Goal: Task Accomplishment & Management: Manage account settings

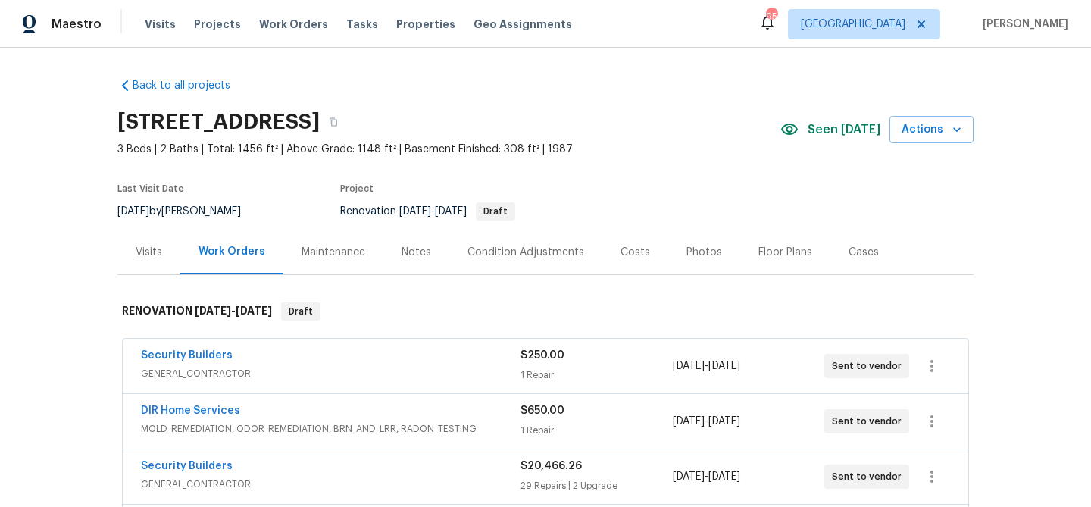
click at [401, 246] on div "Notes" at bounding box center [416, 252] width 30 height 15
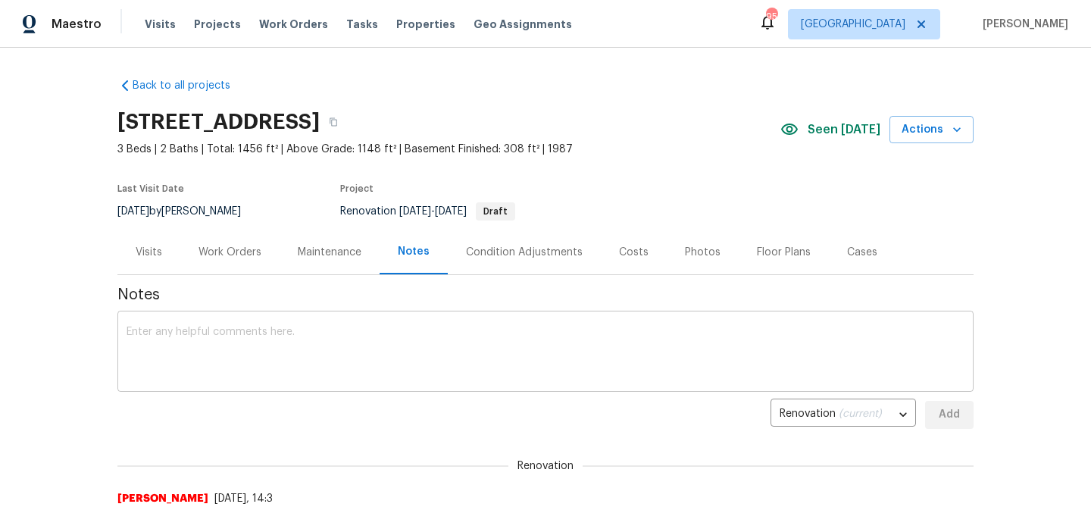
click at [352, 342] on textarea at bounding box center [545, 352] width 838 height 53
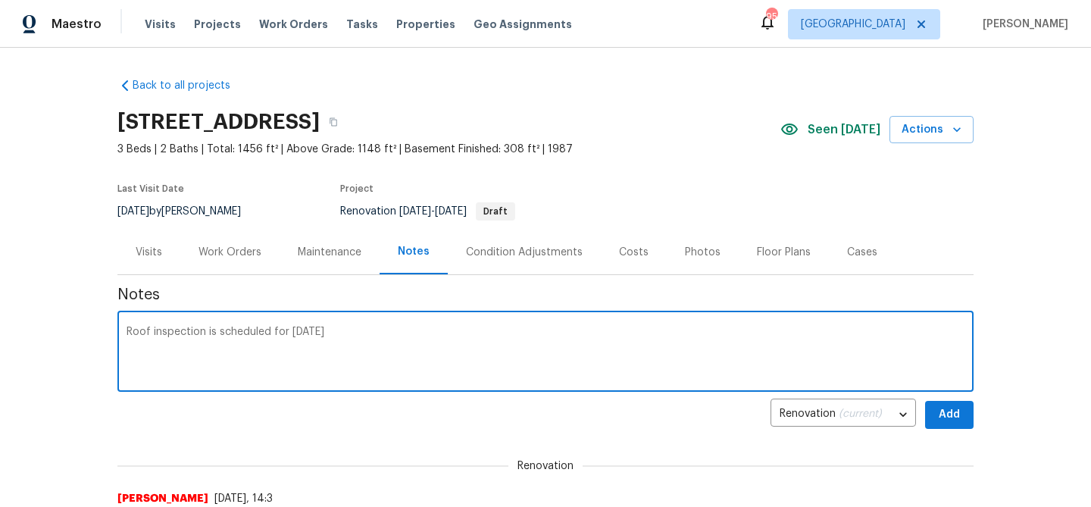
type textarea "Roof inspection is scheduled for Friday 9/26"
click at [967, 412] on button "Add" at bounding box center [949, 415] width 48 height 28
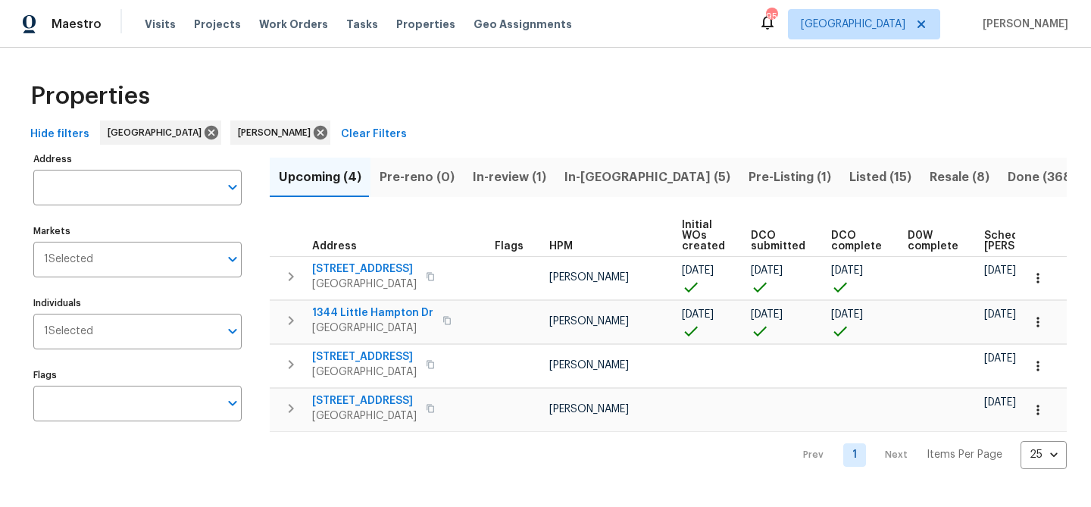
click at [497, 175] on span "In-review (1)" at bounding box center [509, 177] width 73 height 21
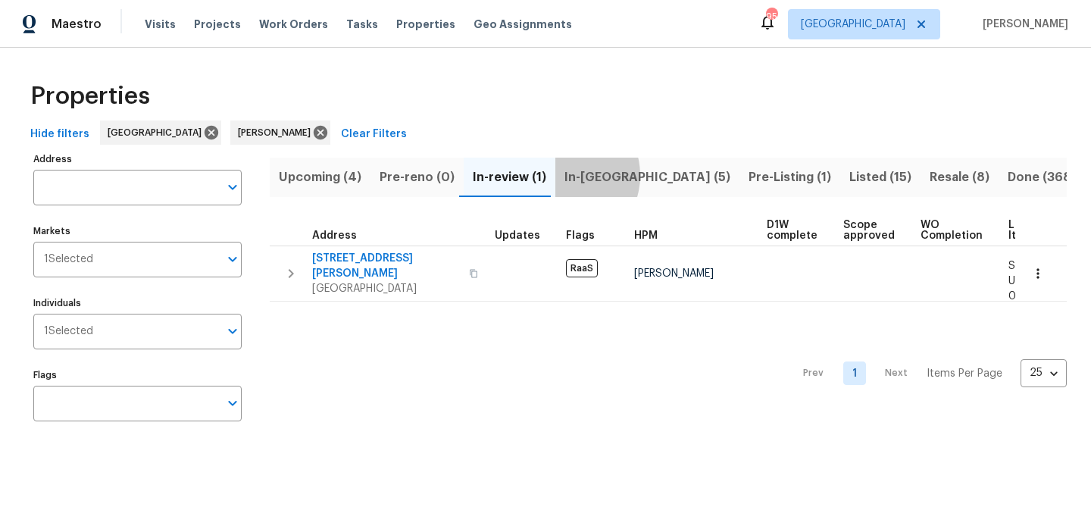
click at [564, 175] on span "In-reno (5)" at bounding box center [647, 177] width 166 height 21
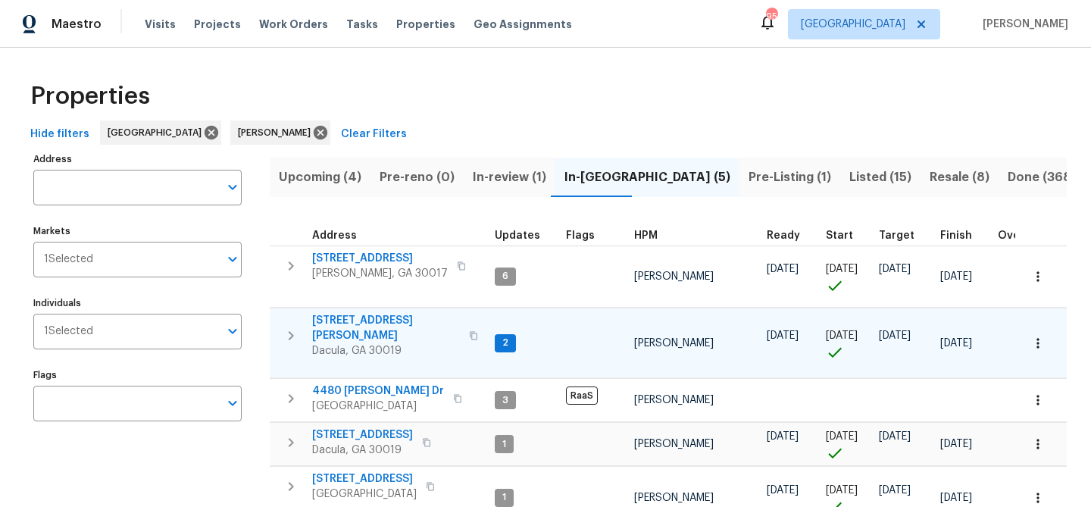
click at [362, 316] on span "3225 Mary Todd Ln" at bounding box center [386, 328] width 148 height 30
click at [389, 320] on span "3225 Mary Todd Ln" at bounding box center [386, 328] width 148 height 30
click at [370, 323] on span "3225 Mary Todd Ln" at bounding box center [386, 328] width 148 height 30
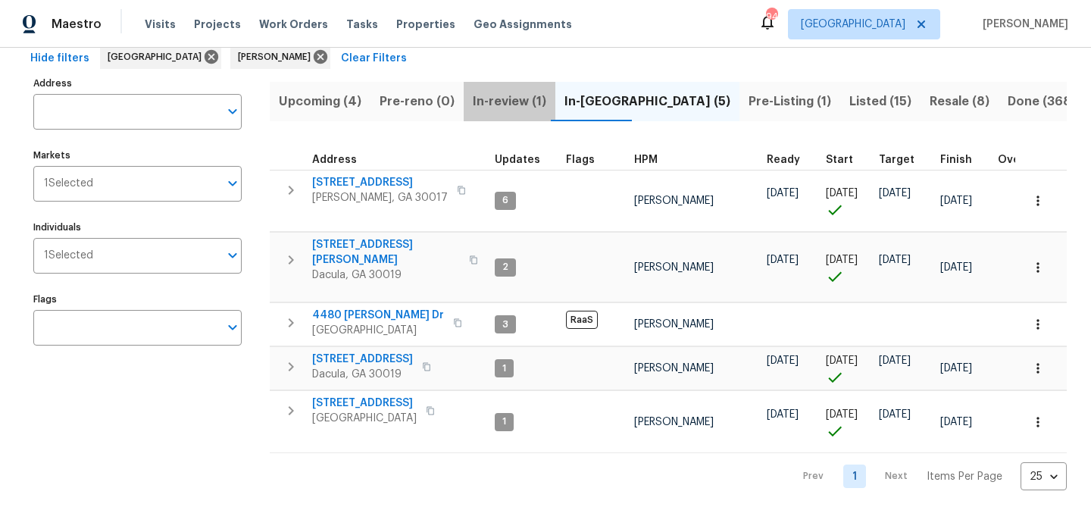
click at [508, 101] on span "In-review (1)" at bounding box center [509, 101] width 73 height 21
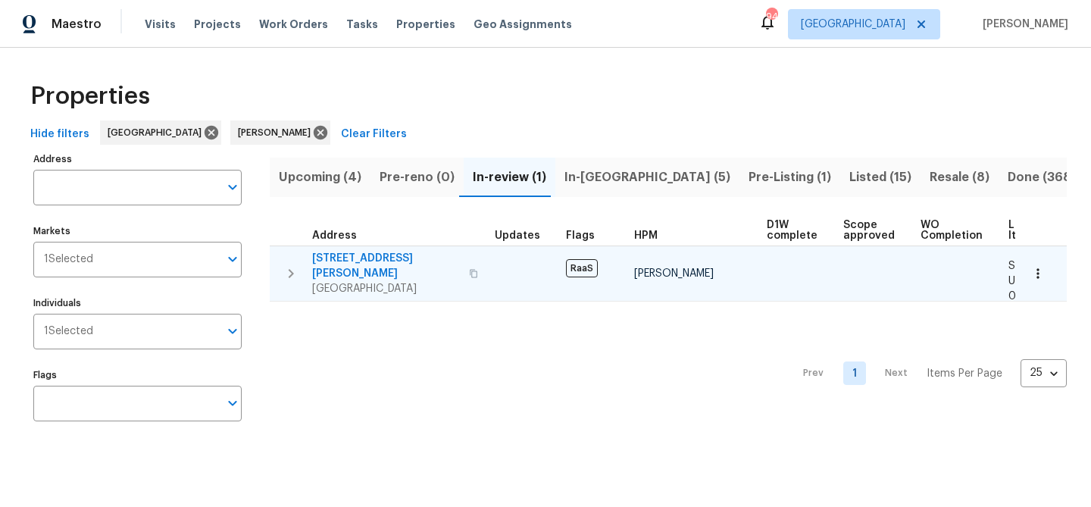
click at [357, 253] on span "135 Harris Cir" at bounding box center [386, 266] width 148 height 30
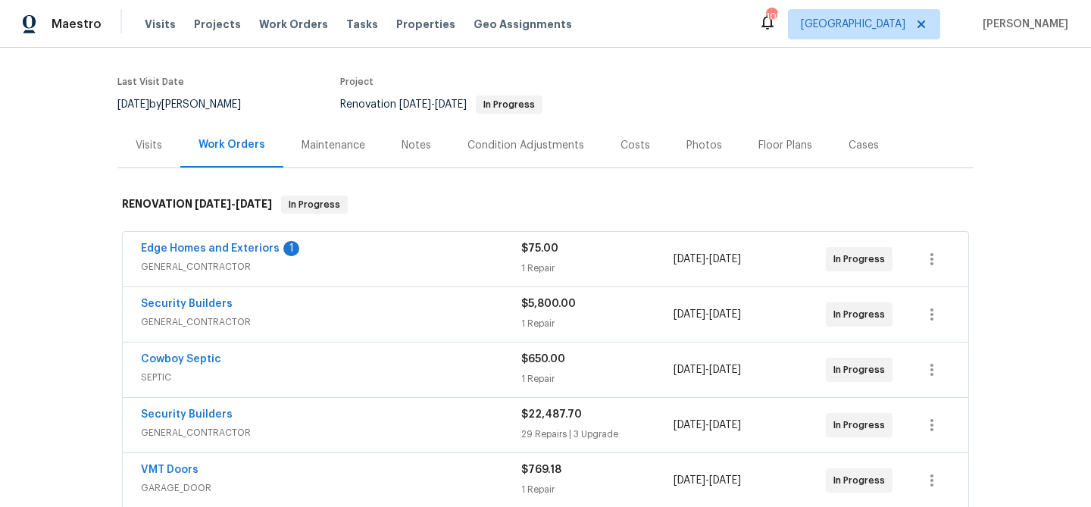
scroll to position [110, 0]
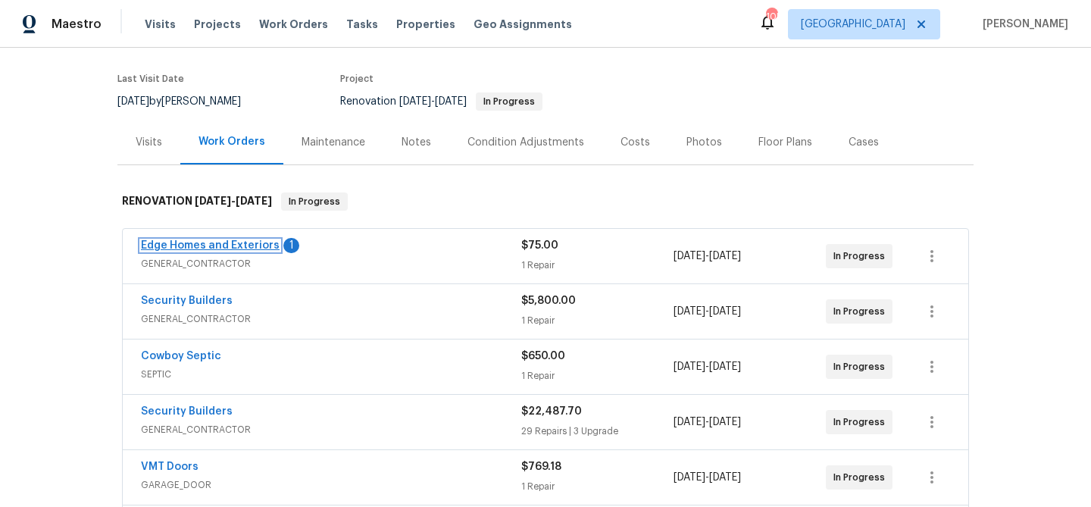
click at [208, 246] on link "Edge Homes and Exteriors" at bounding box center [210, 245] width 139 height 11
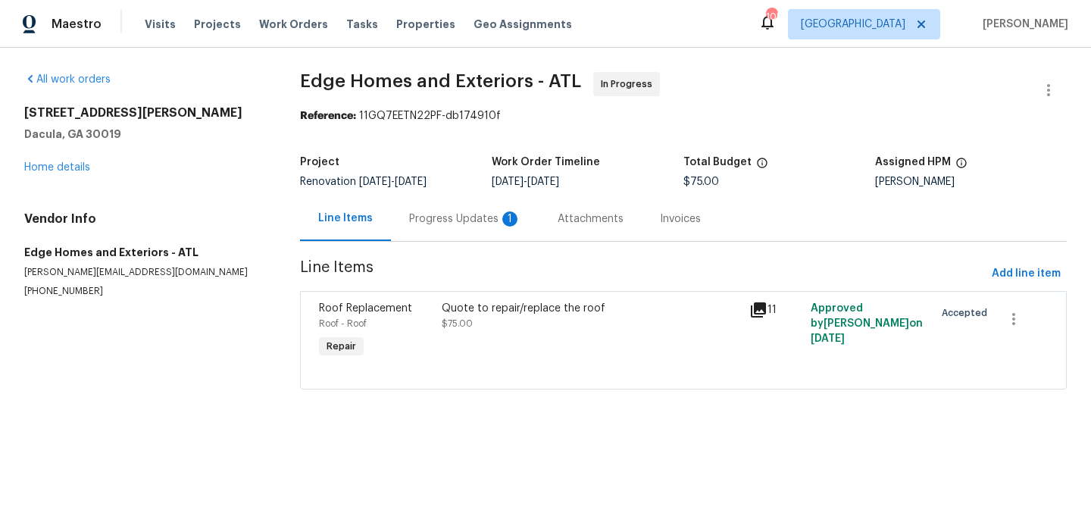
click at [445, 220] on div "Progress Updates 1" at bounding box center [465, 218] width 112 height 15
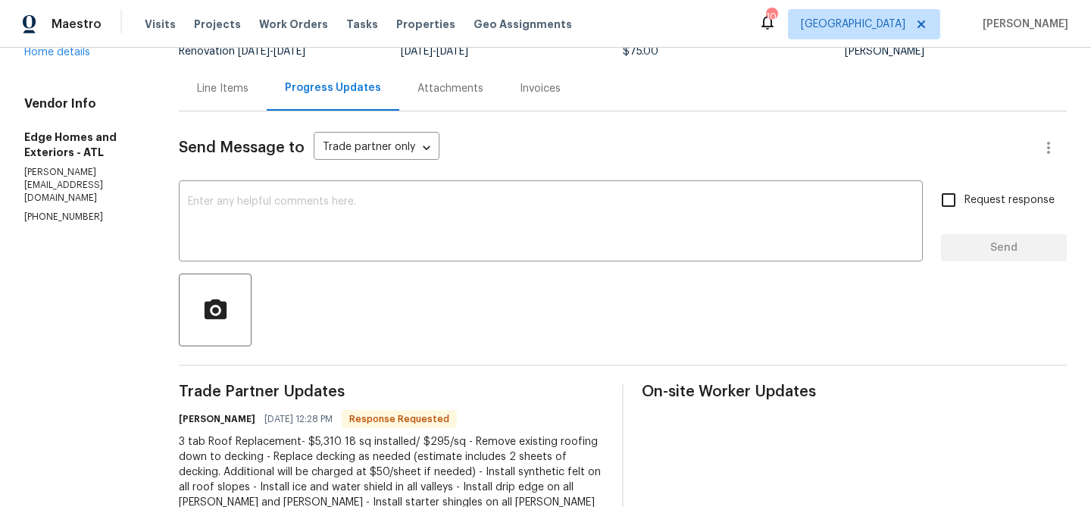
scroll to position [206, 0]
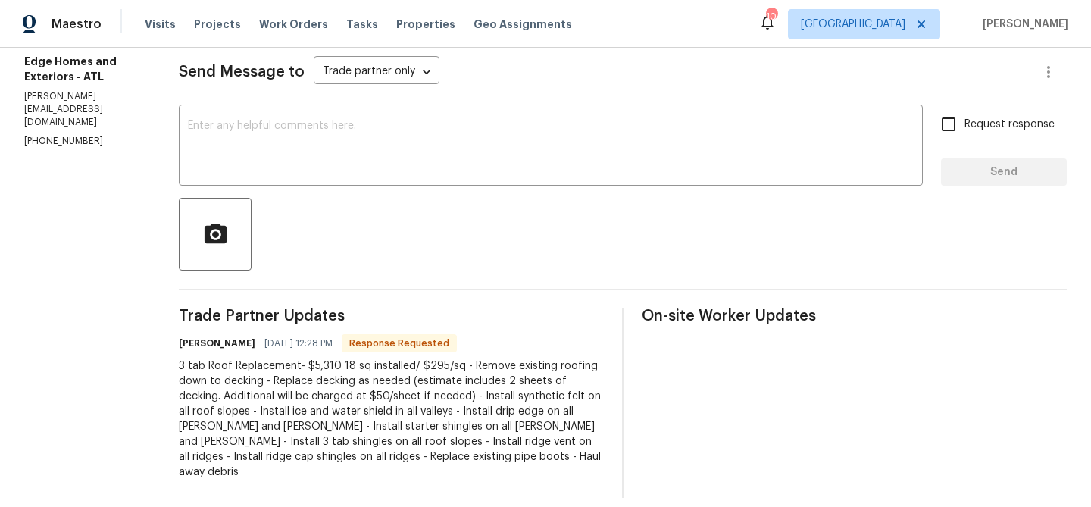
click at [139, 368] on div "All work orders 3225 Mary Todd Ln Dacula, GA 30019 Home details Vendor Info Edg…" at bounding box center [545, 182] width 1091 height 680
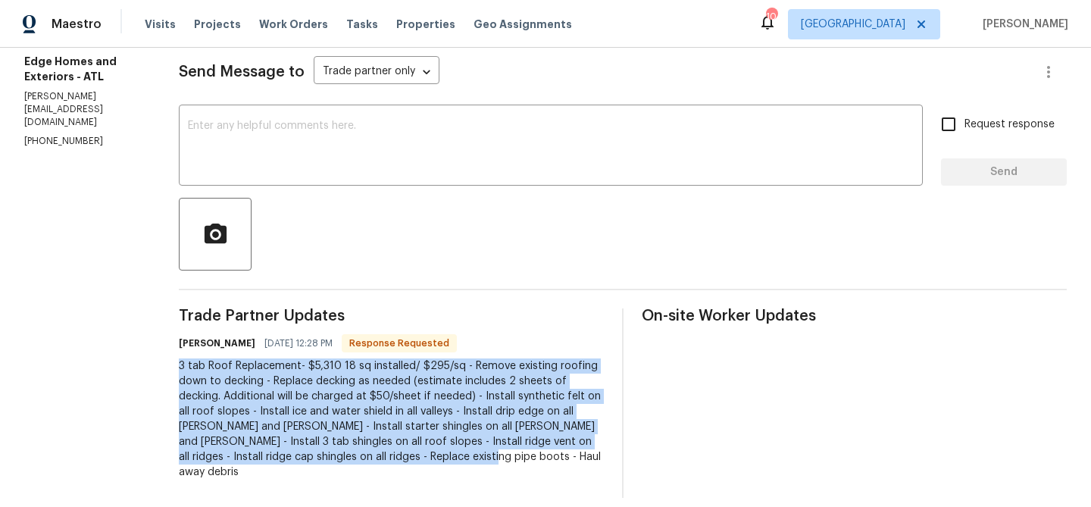
drag, startPoint x: 143, startPoint y: 366, endPoint x: 265, endPoint y: 449, distance: 147.7
click at [264, 449] on div "3 tab Roof Replacement- $5,310 18 sq installed/ $295/sq - Remove existing roofi…" at bounding box center [391, 418] width 425 height 121
copy div "3 tab Roof Replacement- $5,310 18 sq installed/ $295/sq - Remove existing roofi…"
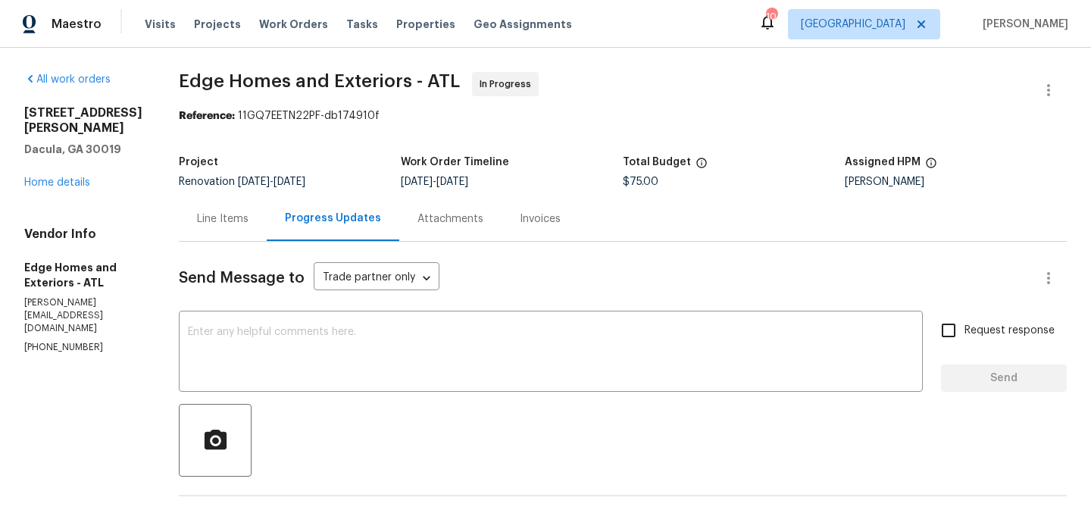
click at [197, 216] on div "Line Items" at bounding box center [223, 218] width 52 height 15
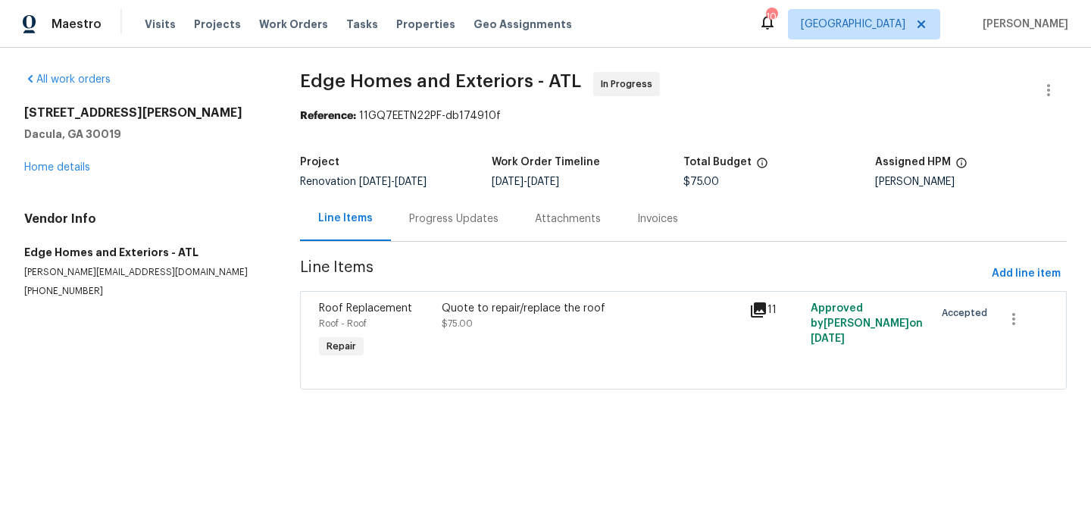
click at [448, 312] on div "Quote to repair/replace the roof" at bounding box center [591, 308] width 298 height 15
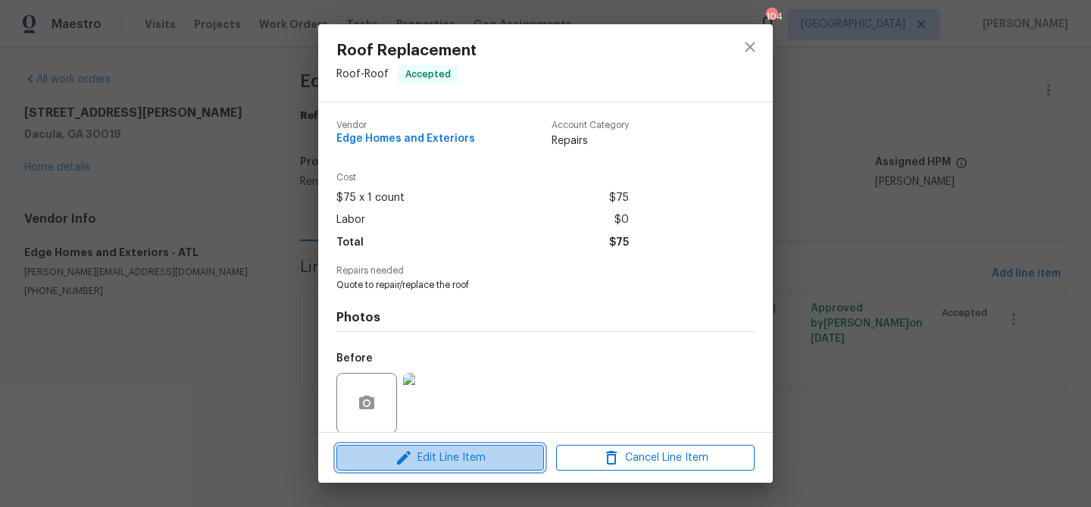
click at [470, 462] on span "Edit Line Item" at bounding box center [440, 457] width 198 height 19
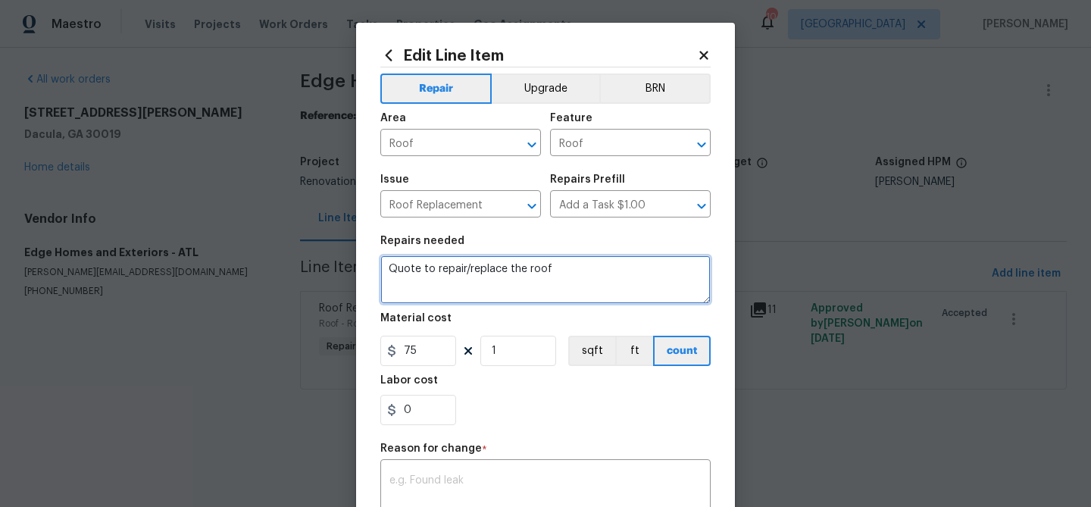
click at [497, 269] on textarea "Quote to repair/replace the roof" at bounding box center [545, 279] width 330 height 48
paste textarea "3 tab Roof Replacement- $5,310 18 sq installed/ $295/sq - Remove existing roofi…"
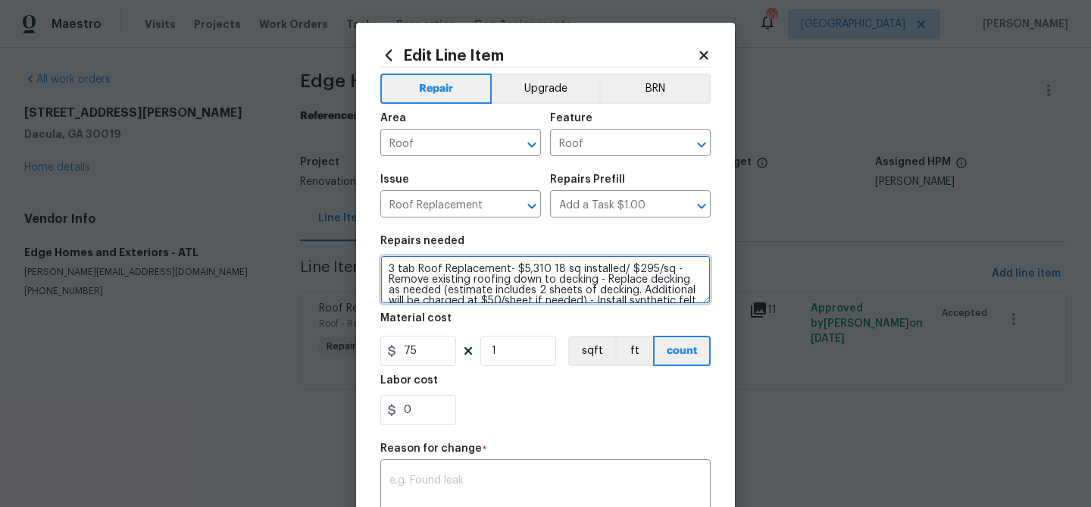
type textarea "3 tab Roof Replacement- $5,310 18 sq installed/ $295/sq - Remove existing roofi…"
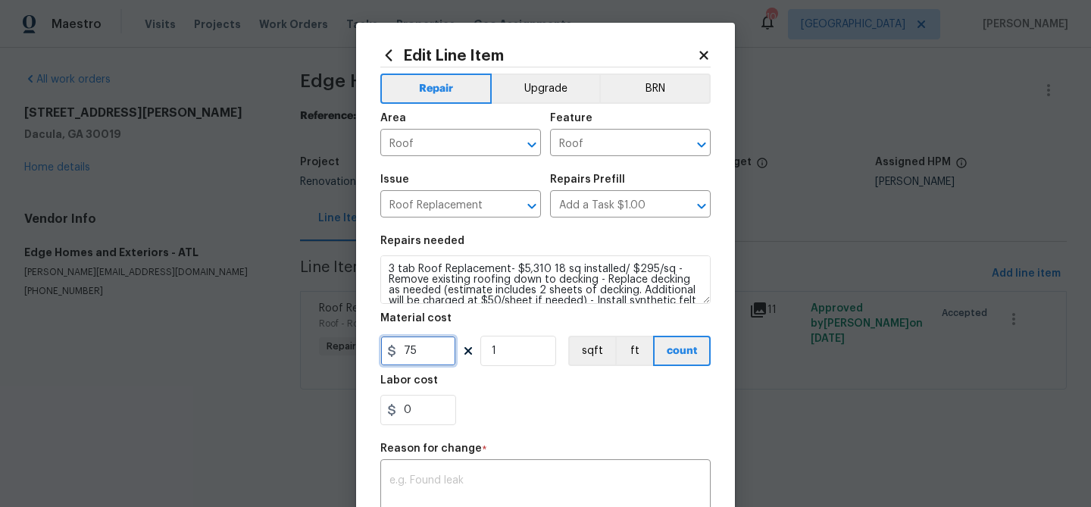
click at [405, 357] on input "75" at bounding box center [418, 351] width 76 height 30
type input "5310"
click at [492, 398] on div "0" at bounding box center [545, 410] width 330 height 30
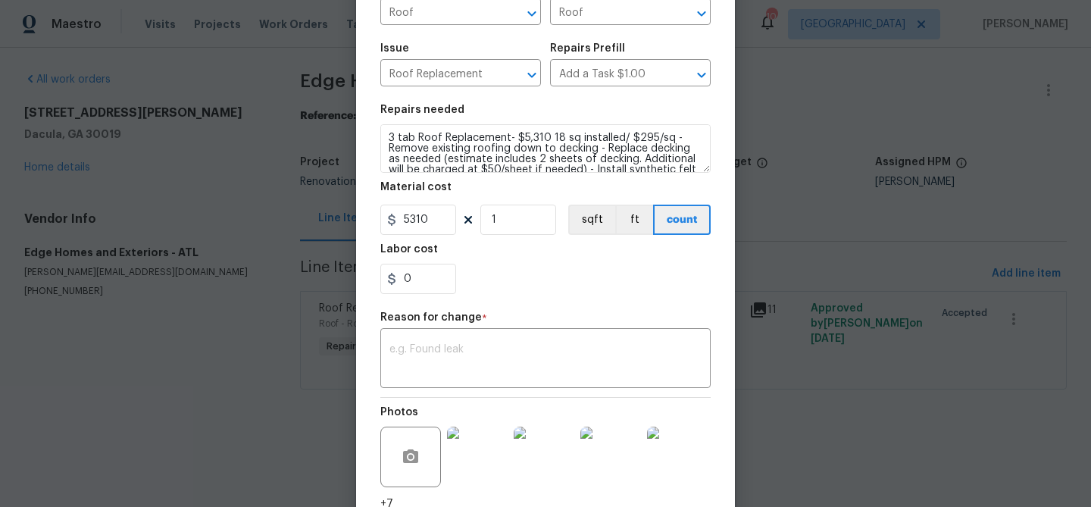
scroll to position [150, 0]
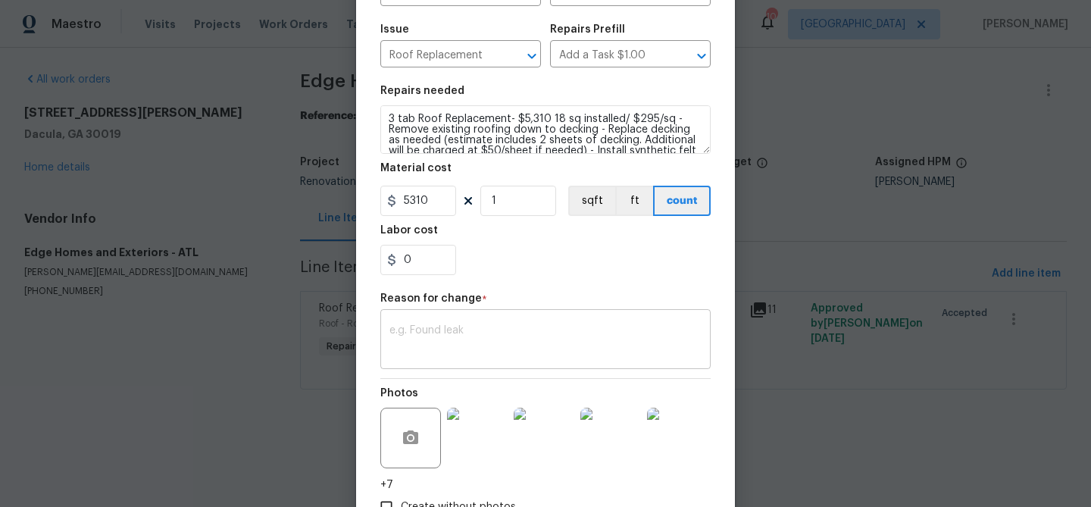
click at [487, 359] on div "x ​" at bounding box center [545, 341] width 330 height 56
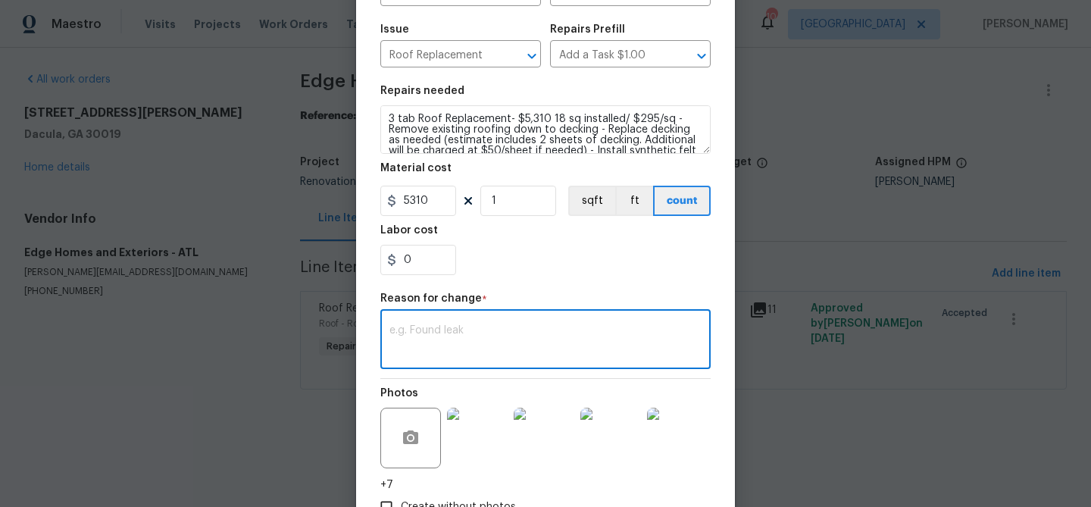
paste textarea "3 tab Roof Replacement- $5,310 18 sq installed/ $295/sq - Remove existing roofi…"
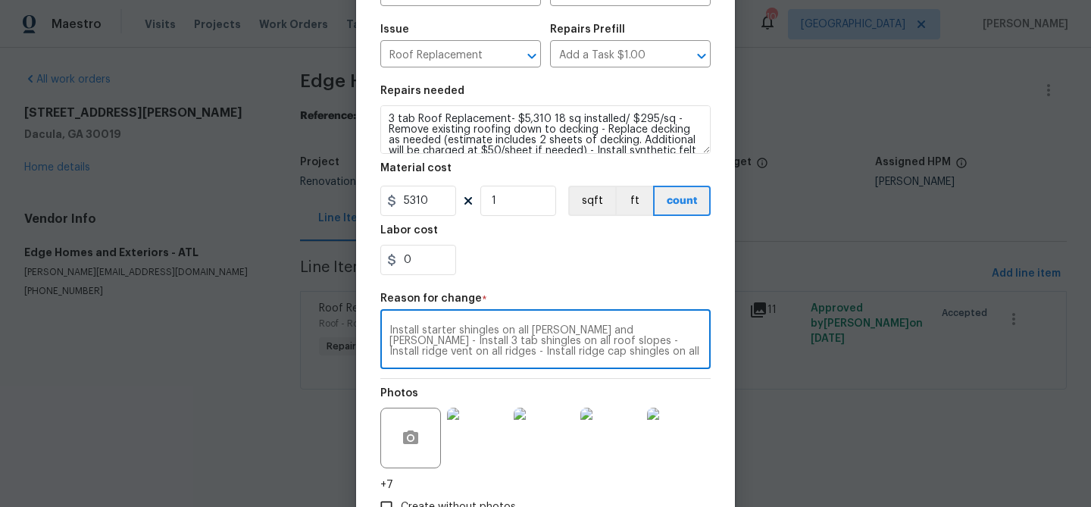
scroll to position [255, 0]
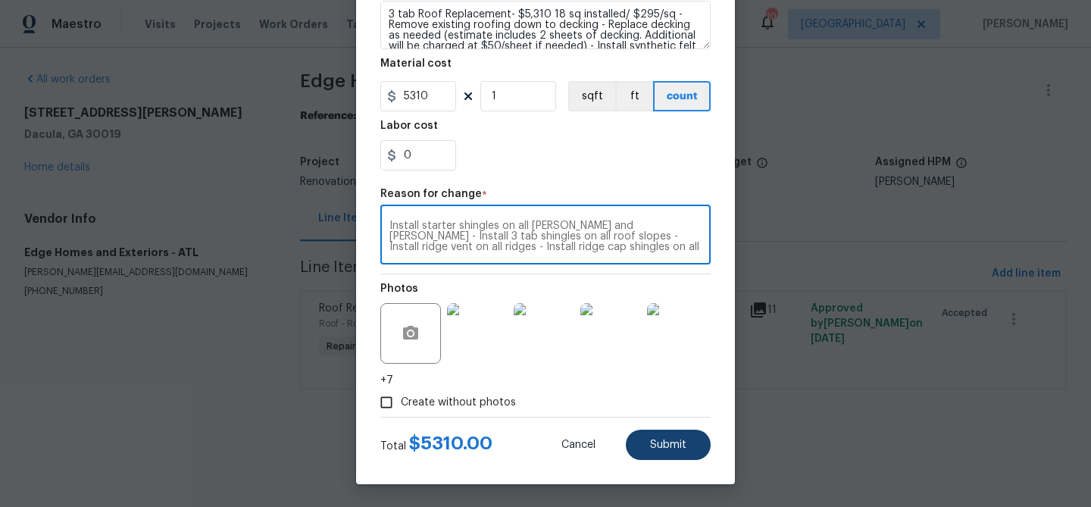
type textarea "3 tab Roof Replacement- $5,310 18 sq installed/ $295/sq - Remove existing roofi…"
click at [651, 453] on button "Submit" at bounding box center [668, 444] width 85 height 30
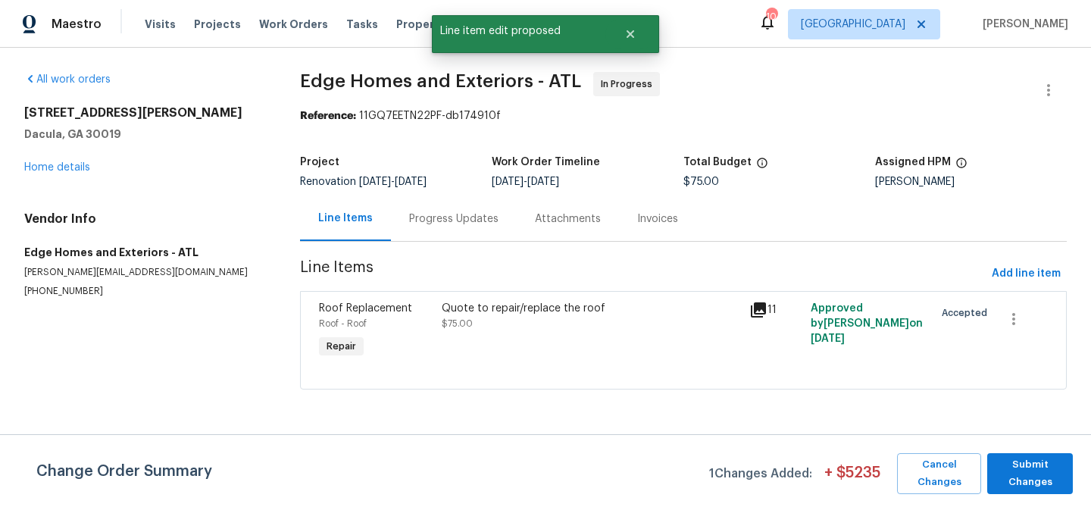
scroll to position [0, 0]
drag, startPoint x: 1047, startPoint y: 482, endPoint x: 1038, endPoint y: 483, distance: 9.2
click at [1047, 482] on span "Submit Changes" at bounding box center [1029, 473] width 70 height 35
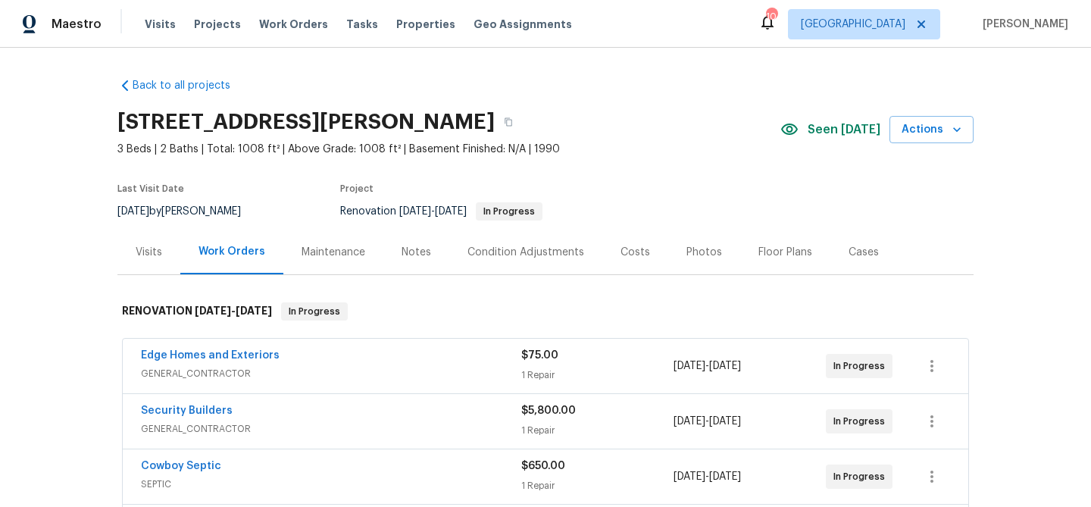
click at [398, 246] on div "Notes" at bounding box center [416, 251] width 66 height 45
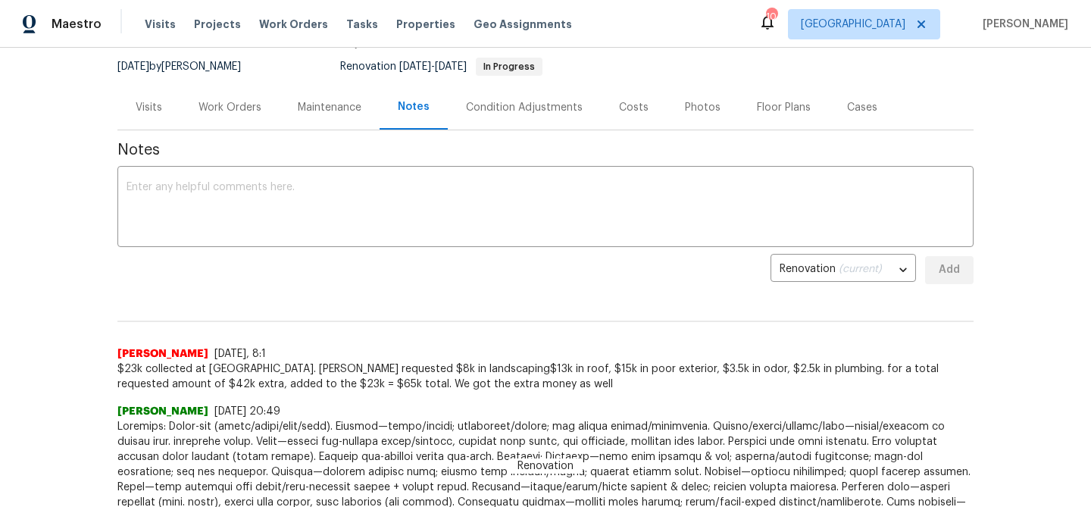
scroll to position [150, 0]
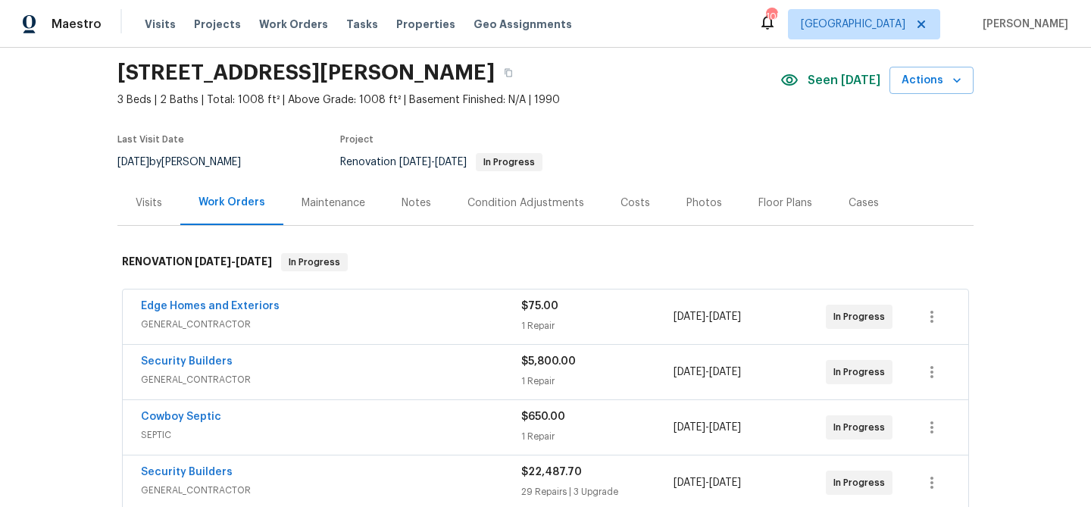
scroll to position [51, 0]
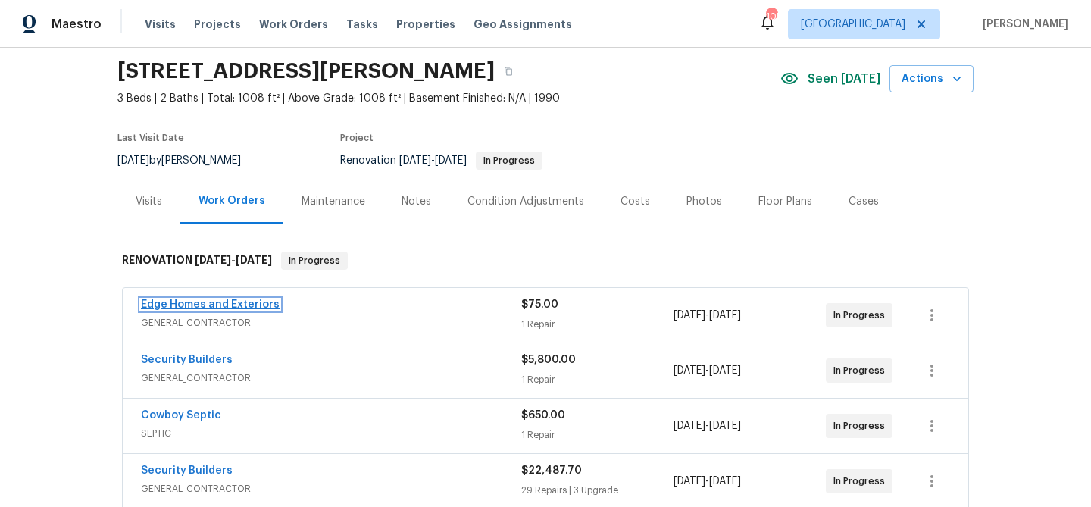
click at [240, 300] on link "Edge Homes and Exteriors" at bounding box center [210, 304] width 139 height 11
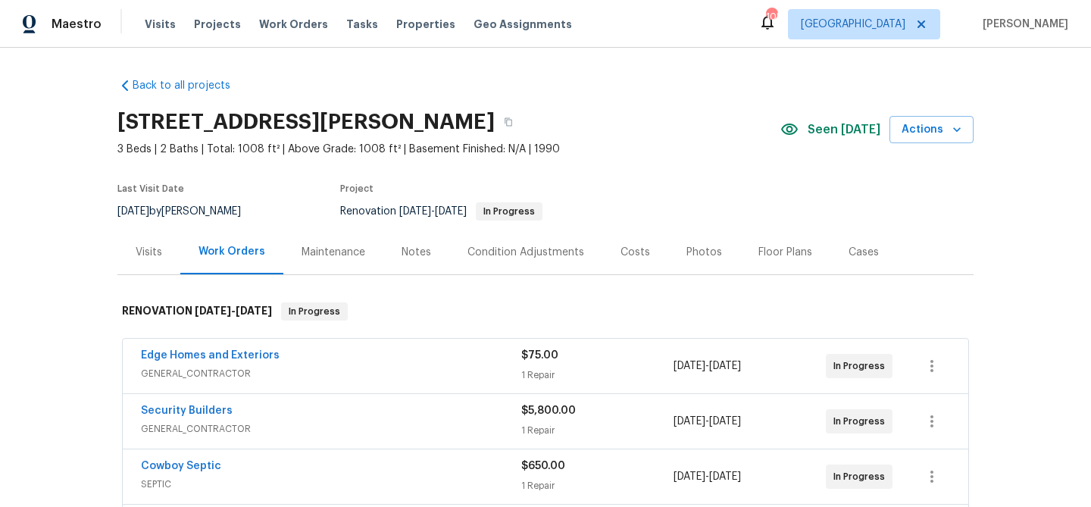
click at [414, 256] on div "Notes" at bounding box center [416, 252] width 30 height 15
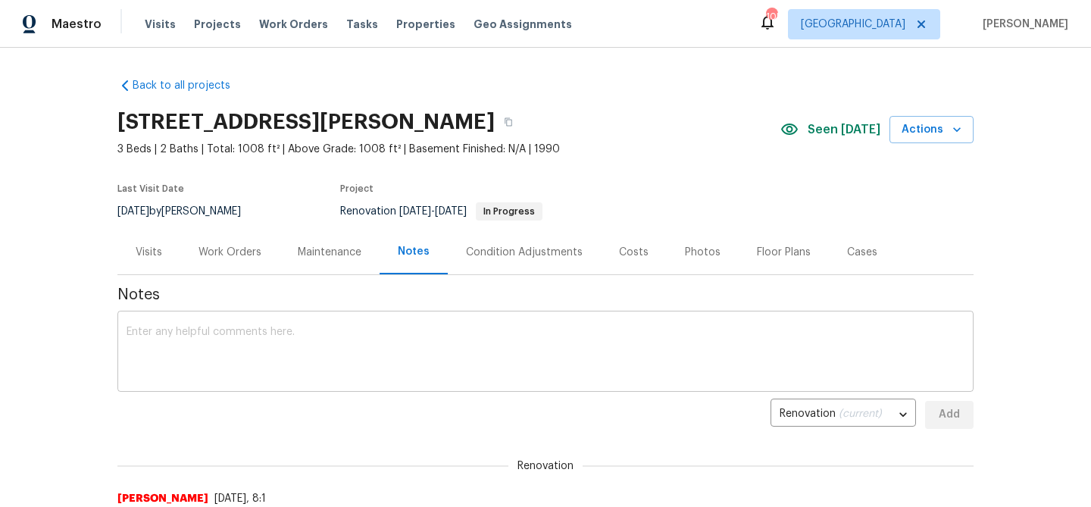
click at [378, 322] on div "x ​" at bounding box center [545, 352] width 856 height 77
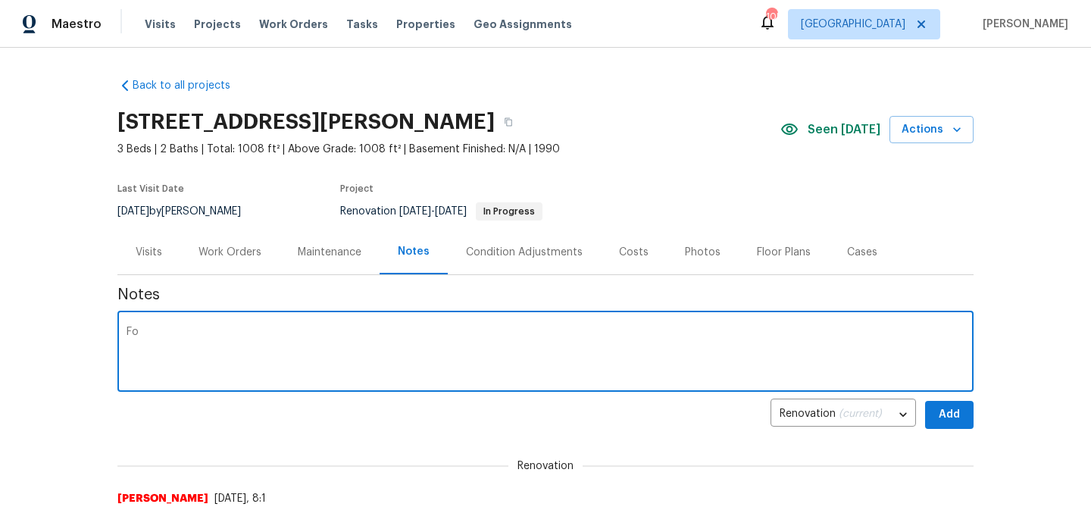
type textarea "F"
type textarea "Roof install is scheduled for Wednesday 10/1 with materials being dropped on Tu…"
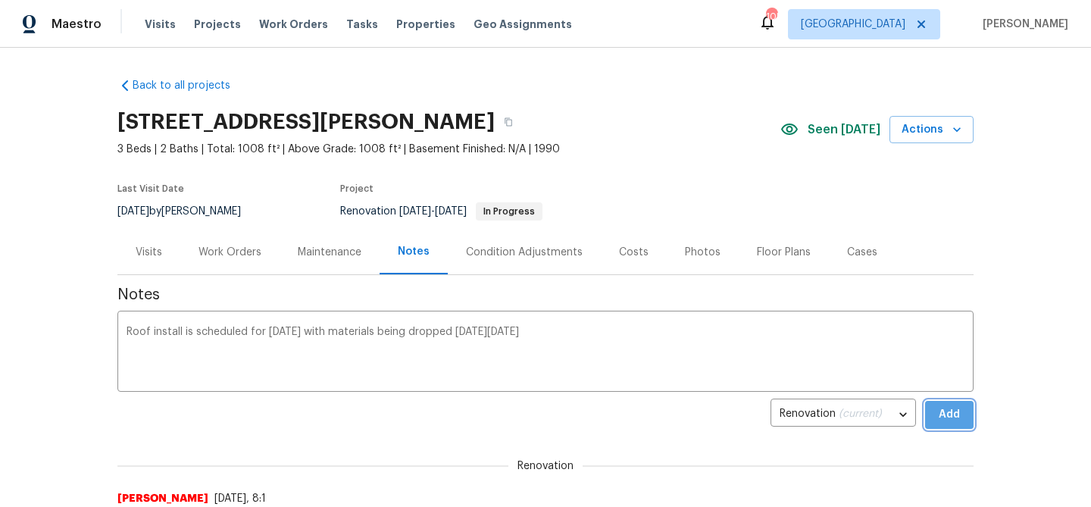
click at [935, 419] on button "Add" at bounding box center [949, 415] width 48 height 28
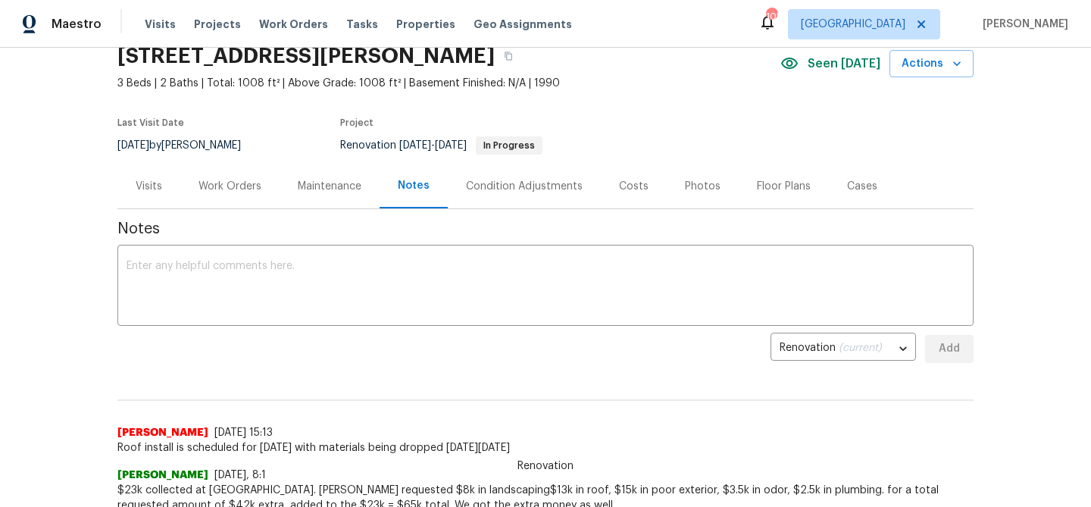
scroll to position [67, 0]
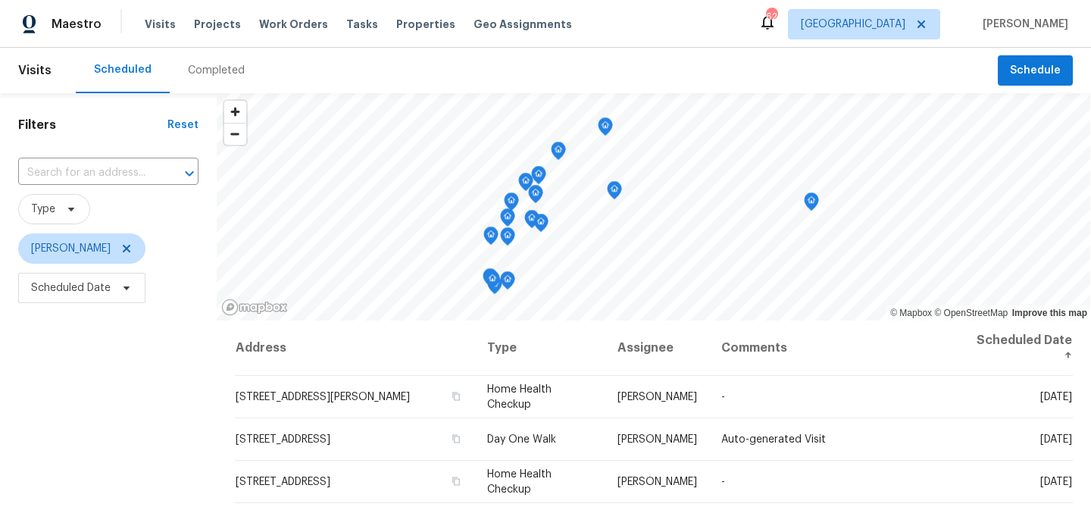
scroll to position [219, 0]
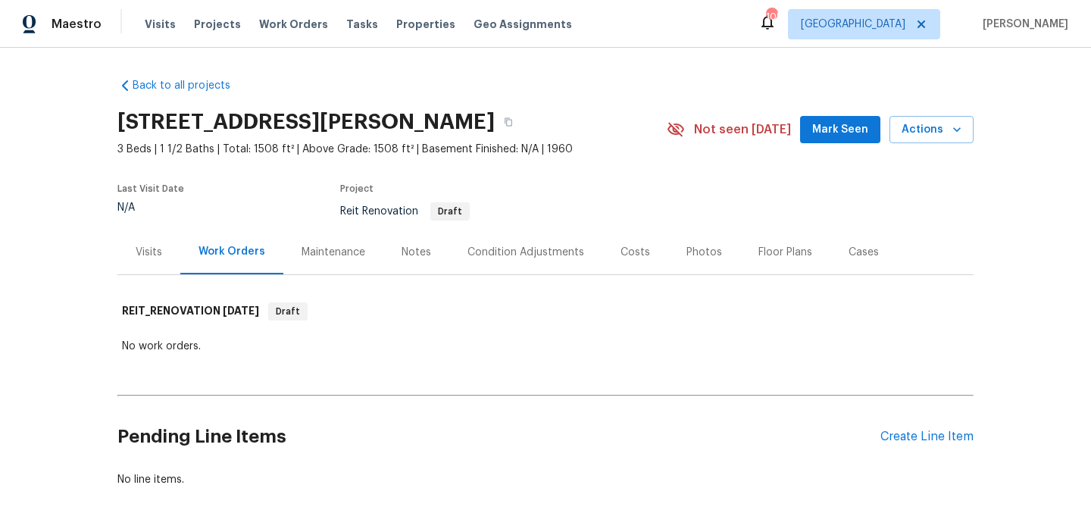
click at [830, 139] on button "Mark Seen" at bounding box center [840, 130] width 80 height 28
